Goal: Book appointment/travel/reservation

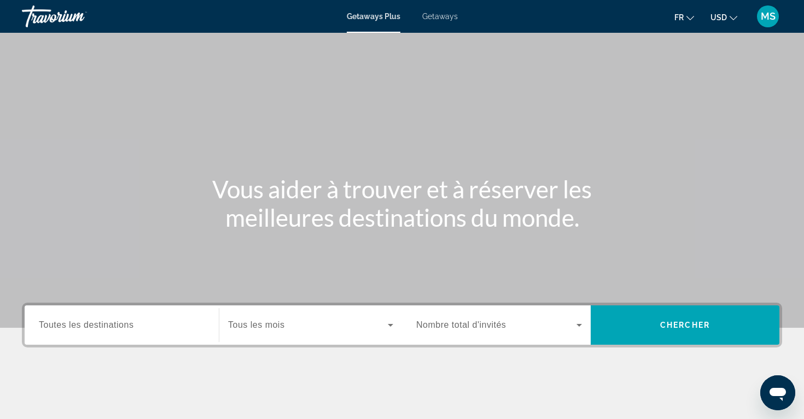
click at [427, 19] on span "Getaways" at bounding box center [440, 16] width 36 height 9
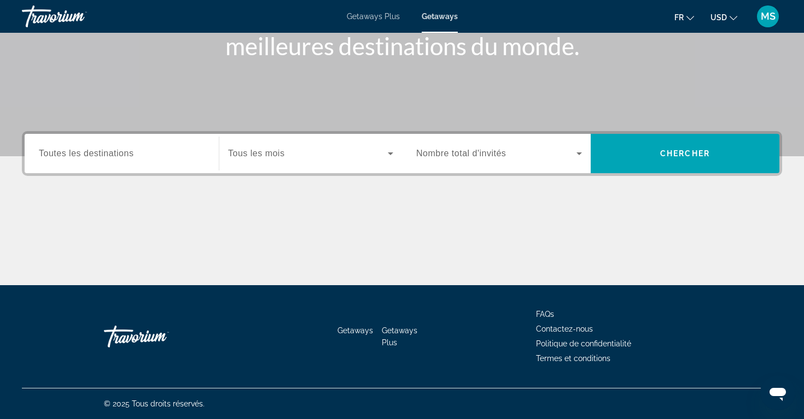
scroll to position [172, 0]
click at [139, 160] on div "Search widget" at bounding box center [122, 153] width 166 height 31
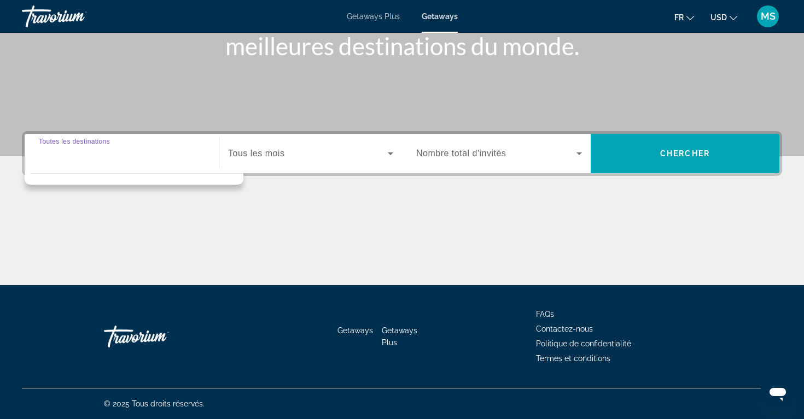
click at [236, 162] on div "Search widget" at bounding box center [310, 153] width 165 height 31
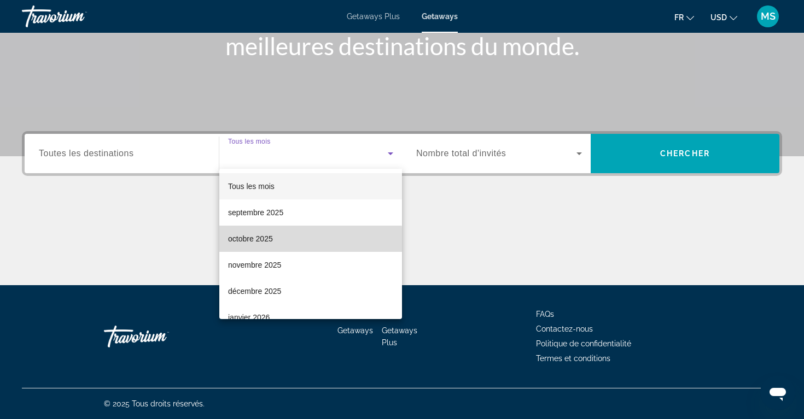
click at [256, 246] on mat-option "octobre 2025" at bounding box center [310, 239] width 183 height 26
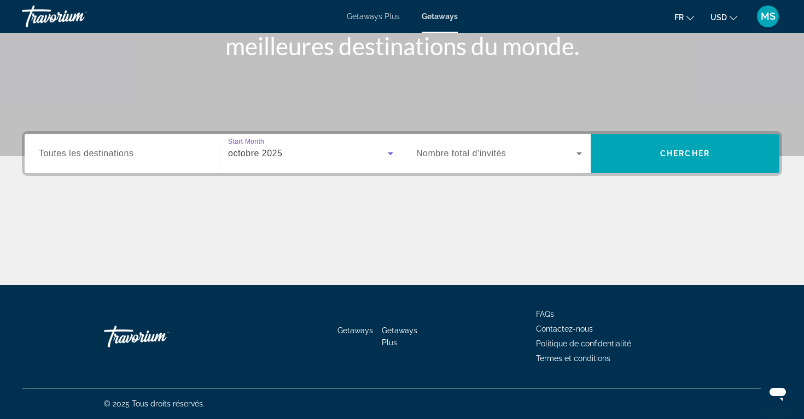
click at [490, 149] on span "Nombre total d'invités" at bounding box center [461, 153] width 90 height 9
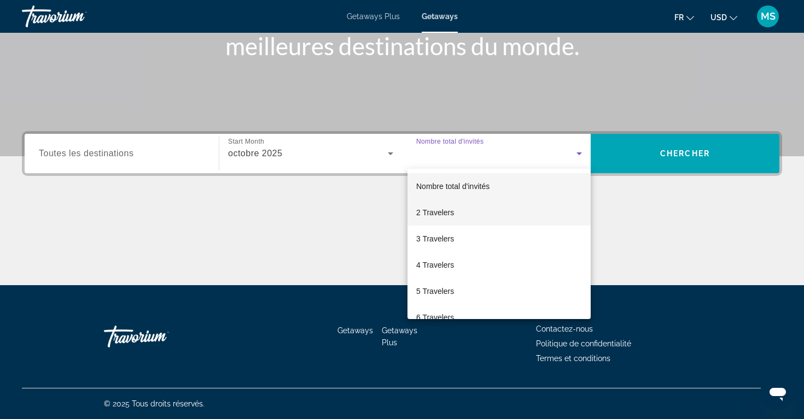
click at [472, 211] on mat-option "2 Travelers" at bounding box center [498, 213] width 183 height 26
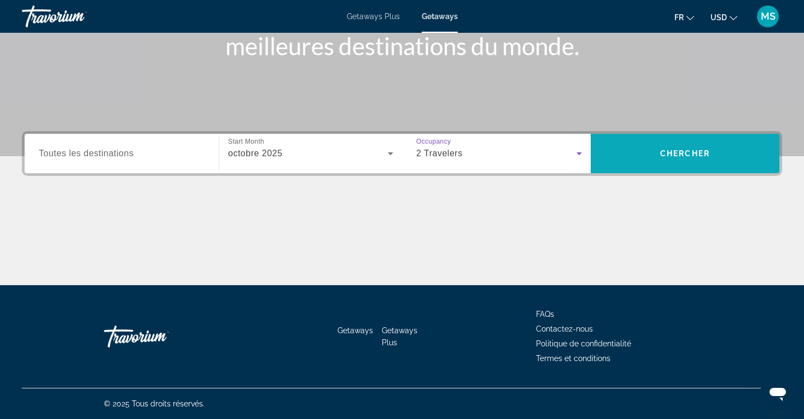
click at [673, 156] on span "Chercher" at bounding box center [685, 153] width 50 height 9
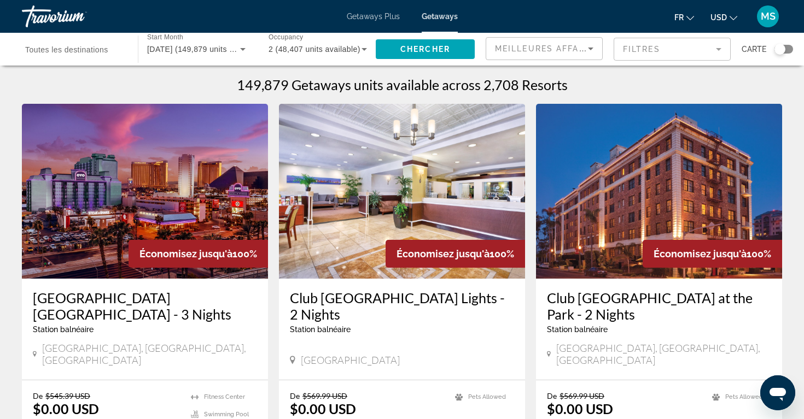
click at [785, 49] on div "Search widget" at bounding box center [783, 49] width 19 height 9
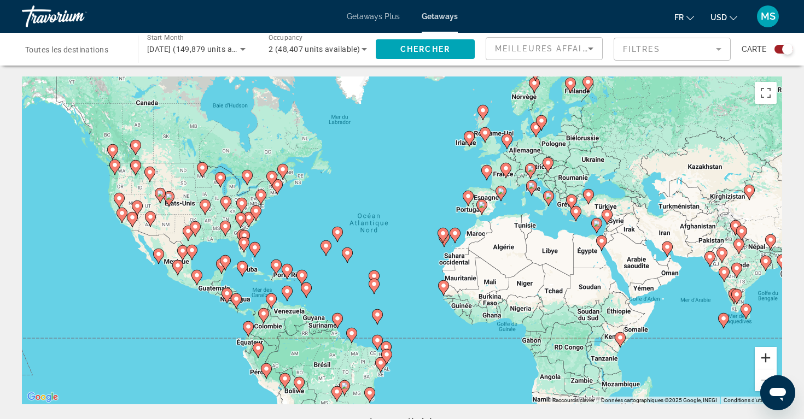
click at [762, 353] on button "Zoom avant" at bounding box center [766, 358] width 22 height 22
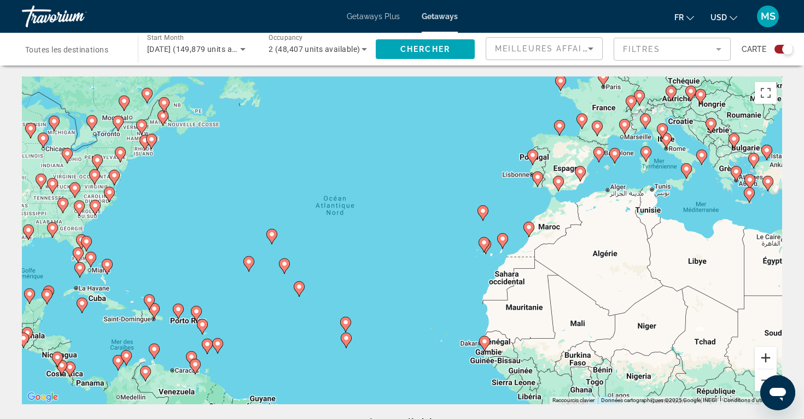
click at [762, 353] on button "Zoom avant" at bounding box center [766, 358] width 22 height 22
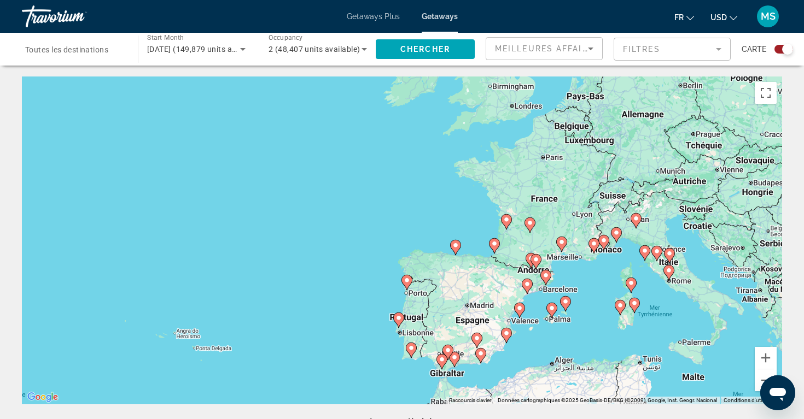
drag, startPoint x: 703, startPoint y: 110, endPoint x: 440, endPoint y: 335, distance: 346.3
click at [440, 335] on div "Pour activer le glissement avec le clavier, appuyez sur Alt+Entrée. Une fois ce…" at bounding box center [402, 241] width 760 height 328
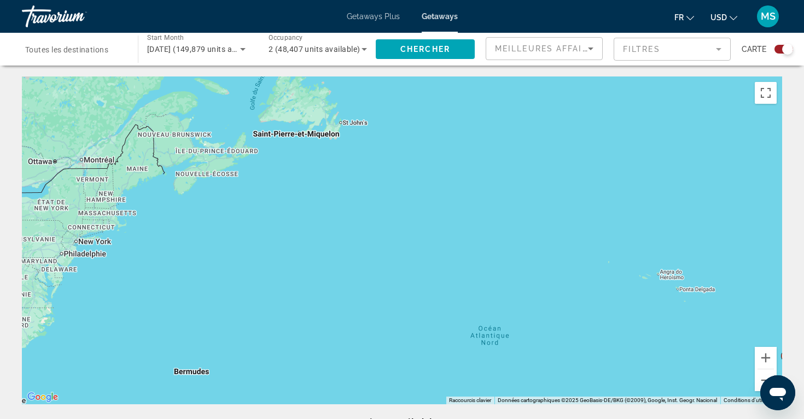
drag, startPoint x: 249, startPoint y: 215, endPoint x: 733, endPoint y: 155, distance: 488.1
click at [733, 155] on div "Pour activer le glissement avec le clavier, appuyez sur Alt+Entrée. Une fois ce…" at bounding box center [402, 241] width 760 height 328
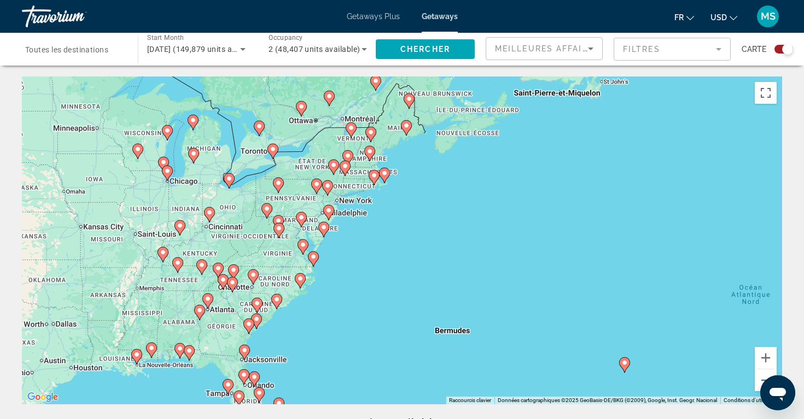
drag, startPoint x: 248, startPoint y: 214, endPoint x: 551, endPoint y: 33, distance: 352.4
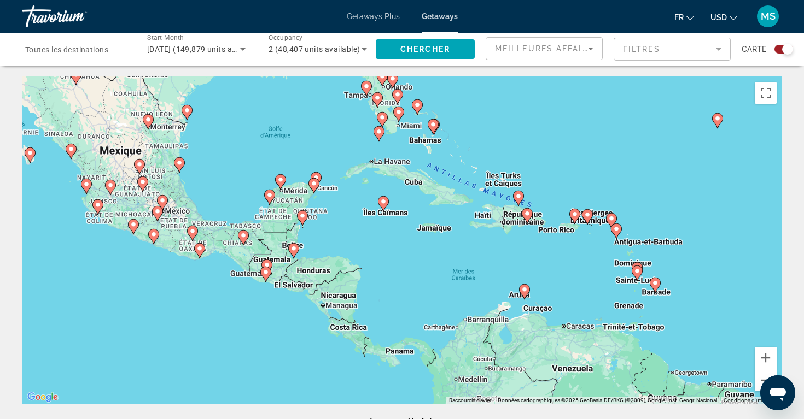
drag, startPoint x: 213, startPoint y: 295, endPoint x: 316, endPoint y: 132, distance: 193.4
click at [316, 132] on div "Pour activer le glissement avec le clavier, appuyez sur Alt+Entrée. Une fois ce…" at bounding box center [402, 241] width 760 height 328
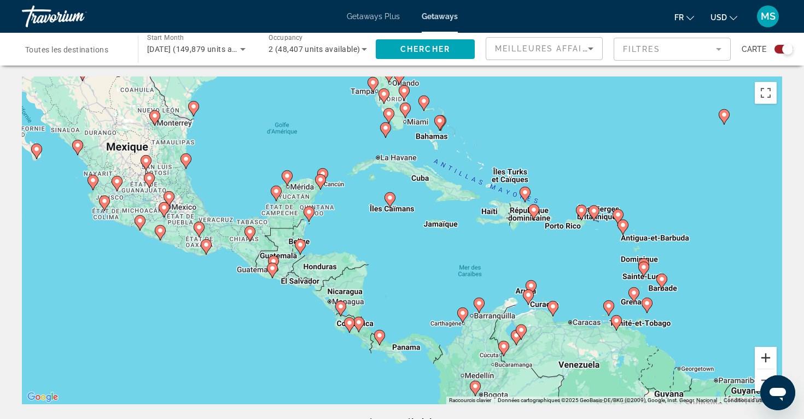
click at [766, 352] on button "Zoom avant" at bounding box center [766, 358] width 22 height 22
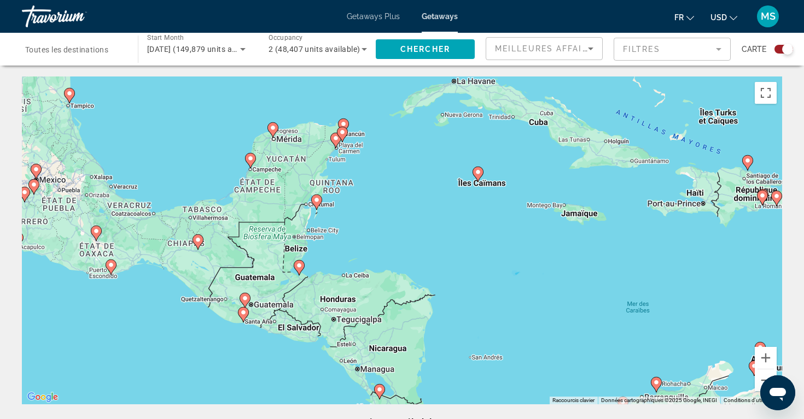
drag, startPoint x: 343, startPoint y: 200, endPoint x: 498, endPoint y: 213, distance: 155.8
click at [498, 213] on div "Pour activer le glissement avec le clavier, appuyez sur Alt+Entrée. Une fois ce…" at bounding box center [402, 241] width 760 height 328
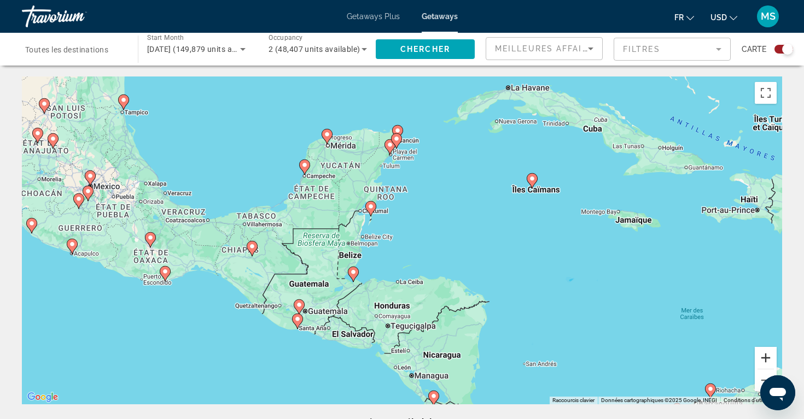
click at [763, 357] on button "Zoom avant" at bounding box center [766, 358] width 22 height 22
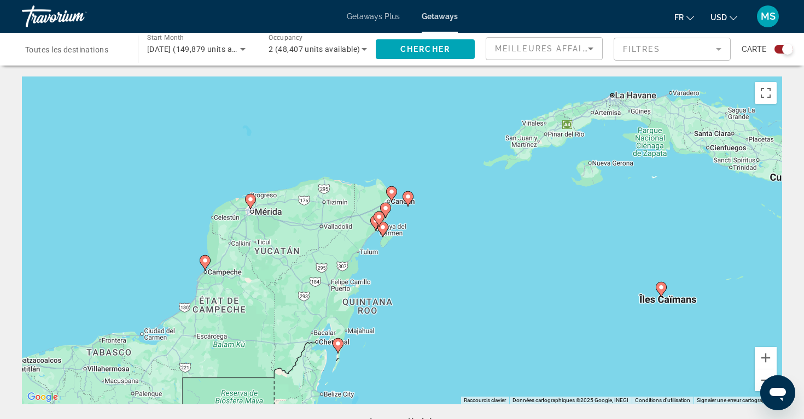
drag, startPoint x: 467, startPoint y: 117, endPoint x: 465, endPoint y: 279, distance: 161.9
click at [465, 279] on div "Pour activer le glissement avec le clavier, appuyez sur Alt+Entrée. Une fois ce…" at bounding box center [402, 241] width 760 height 328
click at [767, 352] on button "Zoom avant" at bounding box center [766, 358] width 22 height 22
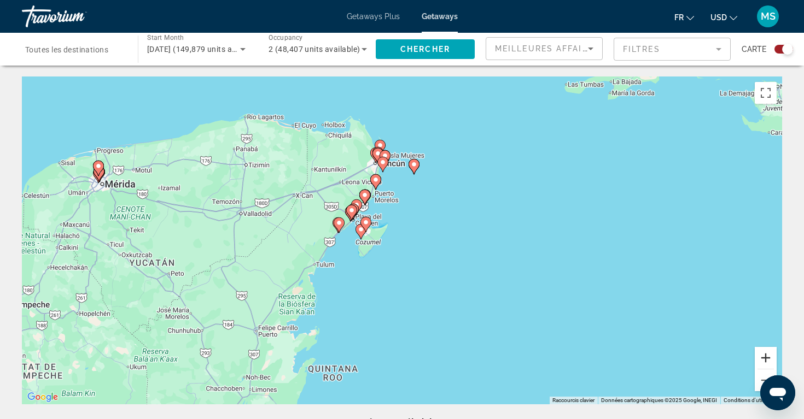
click at [766, 353] on button "Zoom avant" at bounding box center [766, 358] width 22 height 22
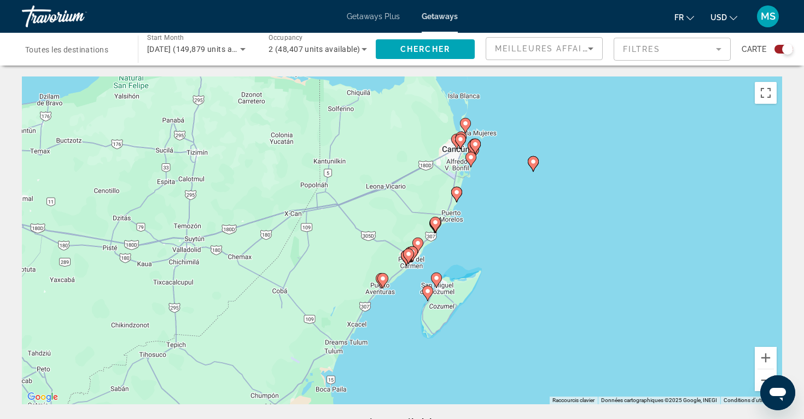
drag, startPoint x: 167, startPoint y: 151, endPoint x: 276, endPoint y: 215, distance: 126.0
click at [276, 215] on div "Pour activer le glissement avec le clavier, appuyez sur Alt+Entrée. Une fois ce…" at bounding box center [402, 241] width 760 height 328
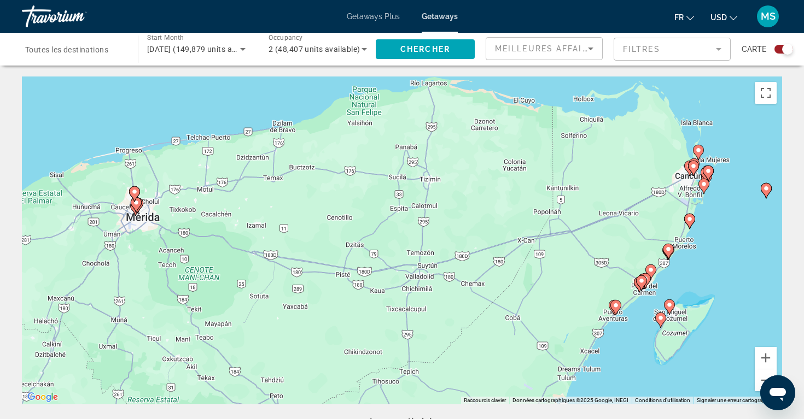
drag, startPoint x: 218, startPoint y: 161, endPoint x: 452, endPoint y: 188, distance: 235.6
click at [452, 188] on div "Pour activer le glissement avec le clavier, appuyez sur Alt+Entrée. Une fois ce…" at bounding box center [402, 241] width 760 height 328
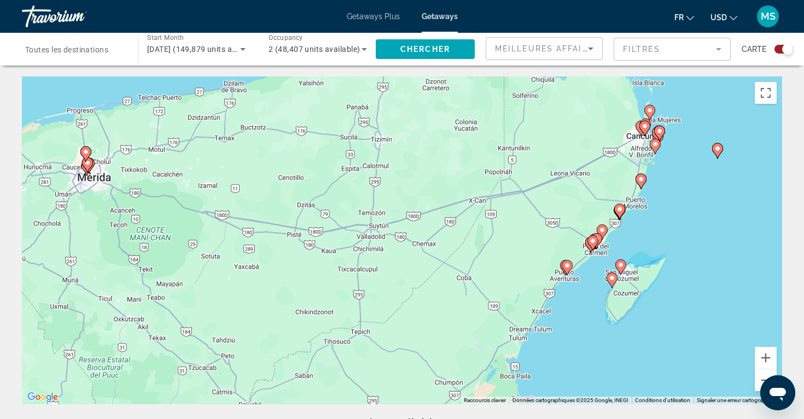
drag, startPoint x: 351, startPoint y: 270, endPoint x: 302, endPoint y: 228, distance: 64.0
click at [302, 228] on div "Pour activer le glissement avec le clavier, appuyez sur Alt+Entrée. Une fois ce…" at bounding box center [402, 241] width 760 height 328
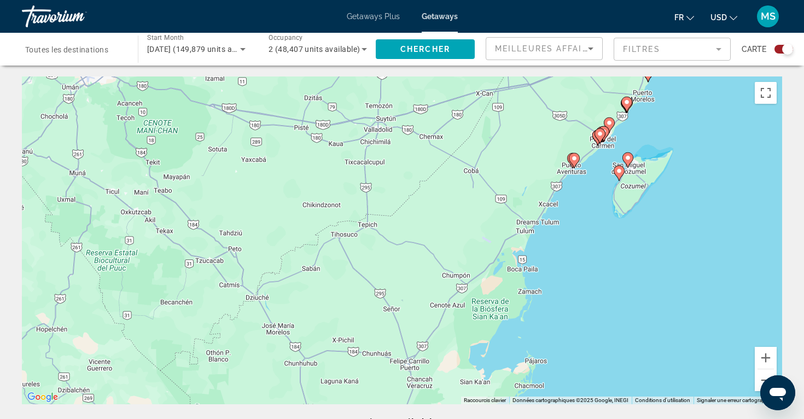
drag, startPoint x: 477, startPoint y: 295, endPoint x: 484, endPoint y: 186, distance: 108.5
click at [484, 186] on div "Pour activer le glissement avec le clavier, appuyez sur Alt+Entrée. Une fois ce…" at bounding box center [402, 241] width 760 height 328
click at [575, 159] on image "Main content" at bounding box center [574, 158] width 7 height 7
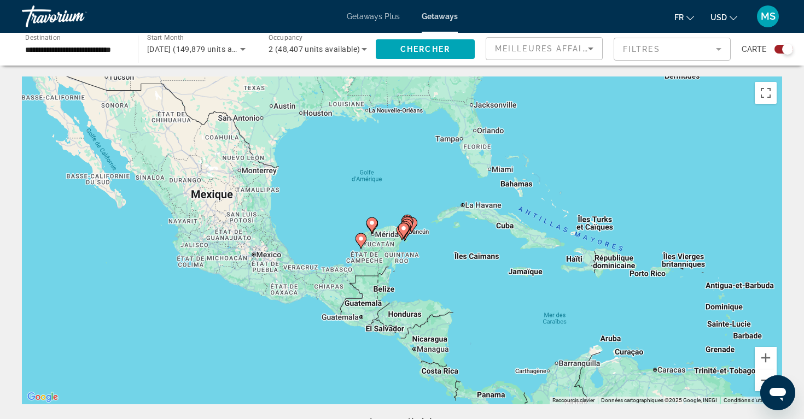
click at [406, 227] on image "Main content" at bounding box center [403, 228] width 7 height 7
type input "**********"
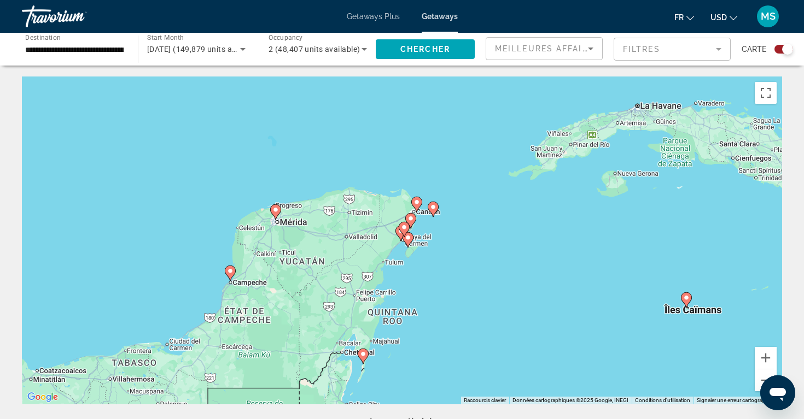
click at [401, 234] on gmp-advanced-marker "Main content" at bounding box center [404, 229] width 11 height 16
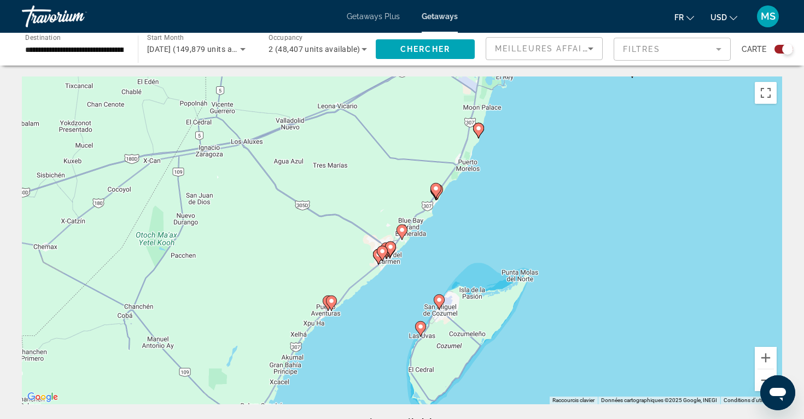
click at [332, 305] on icon "Main content" at bounding box center [331, 303] width 10 height 14
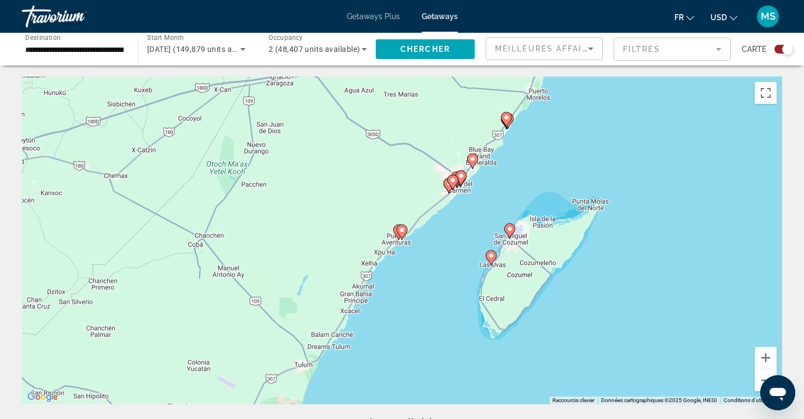
click at [402, 230] on image "Main content" at bounding box center [402, 230] width 7 height 7
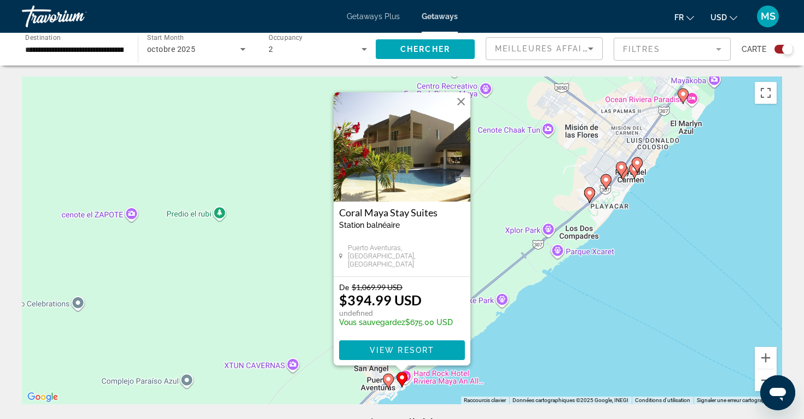
click at [389, 377] on image "Main content" at bounding box center [388, 379] width 7 height 7
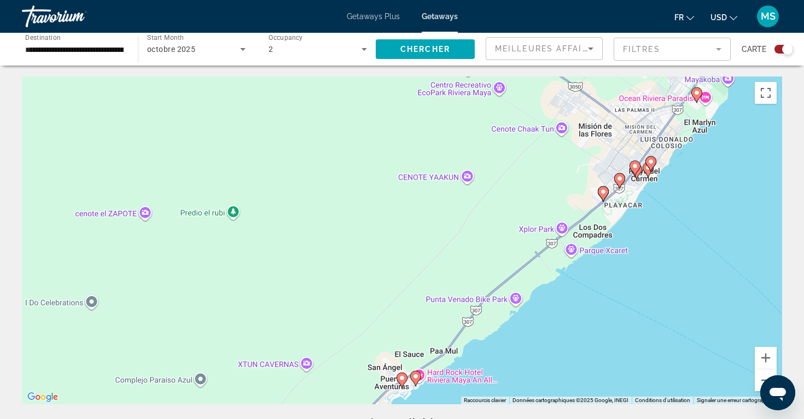
click at [401, 378] on image "Main content" at bounding box center [402, 378] width 7 height 7
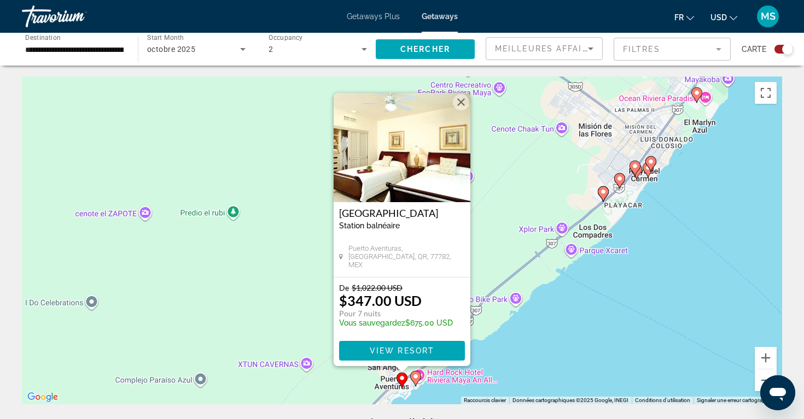
click at [606, 194] on icon "Main content" at bounding box center [603, 194] width 10 height 14
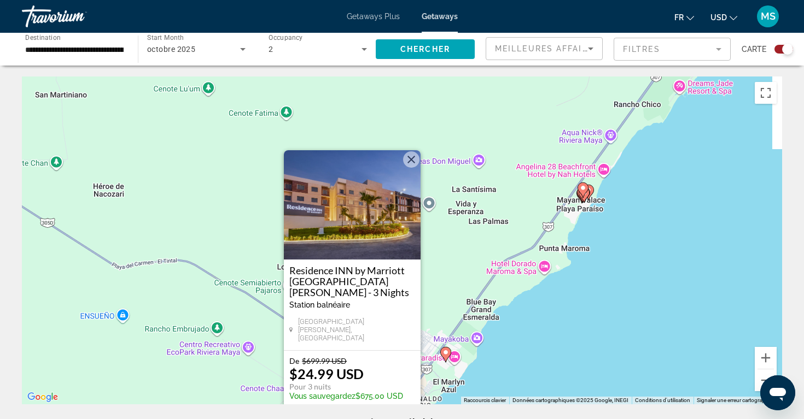
drag, startPoint x: 676, startPoint y: 144, endPoint x: 624, endPoint y: 219, distance: 91.3
click at [624, 219] on div "Pour activer le glissement avec le clavier, appuyez sur Alt+Entrée. Une fois ce…" at bounding box center [402, 241] width 760 height 328
click at [611, 298] on div "Pour activer le glissement avec le clavier, appuyez sur Alt+Entrée. Une fois ce…" at bounding box center [402, 241] width 760 height 328
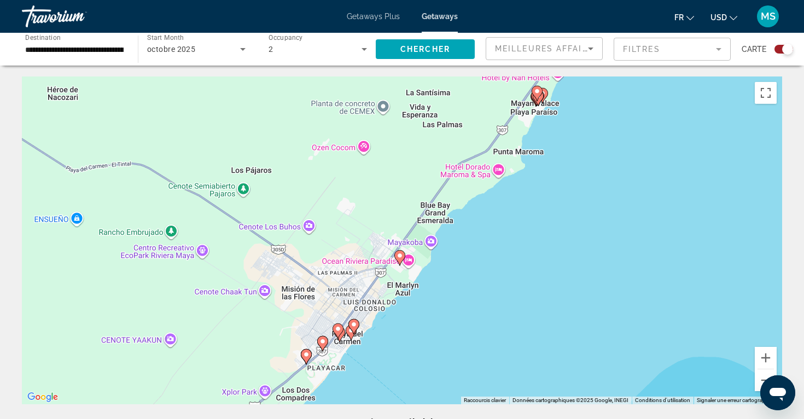
drag, startPoint x: 484, startPoint y: 268, endPoint x: 437, endPoint y: 167, distance: 111.1
click at [437, 167] on div "Pour activer le glissement avec le clavier, appuyez sur Alt+Entrée. Une fois ce…" at bounding box center [402, 241] width 760 height 328
click at [322, 341] on image "Main content" at bounding box center [322, 341] width 7 height 7
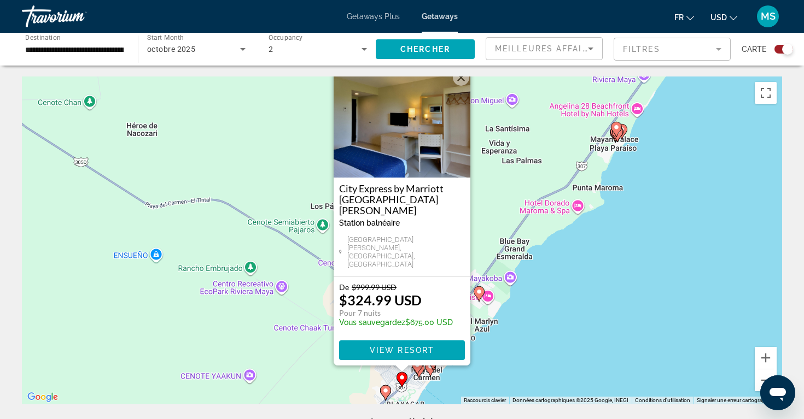
click at [417, 369] on icon "Main content" at bounding box center [417, 367] width 10 height 14
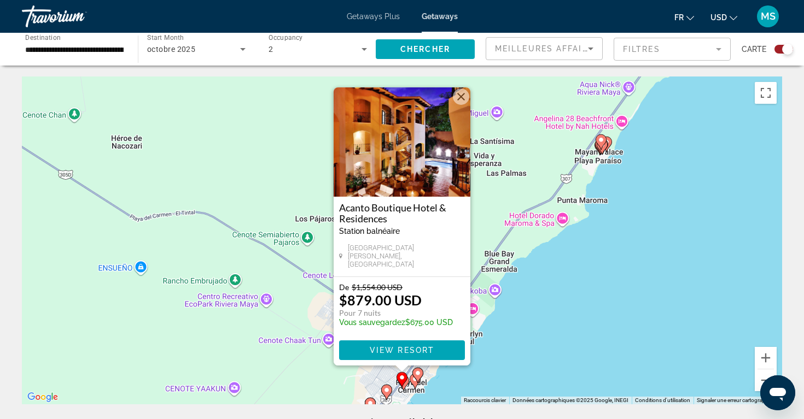
click at [407, 382] on icon "Main content" at bounding box center [404, 383] width 10 height 14
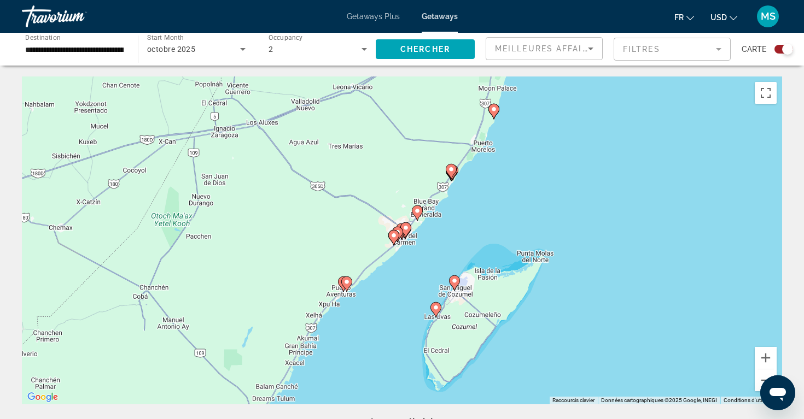
click at [405, 234] on icon "Main content" at bounding box center [406, 230] width 10 height 14
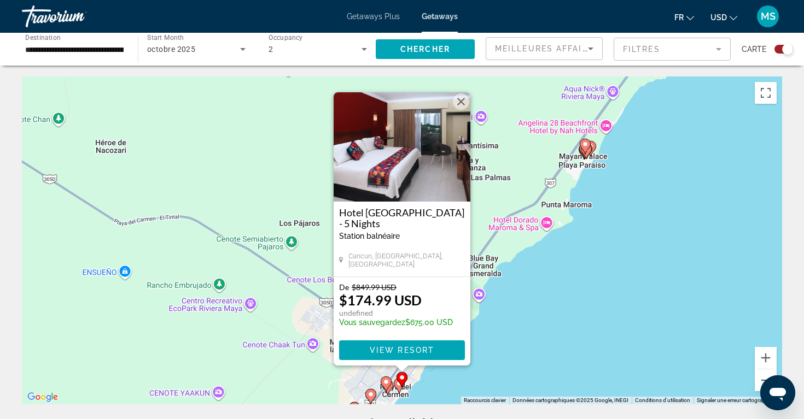
click at [397, 386] on gmp-advanced-marker "Main content" at bounding box center [401, 380] width 11 height 16
click at [398, 387] on gmp-advanced-marker "Main content" at bounding box center [401, 380] width 11 height 16
